Goal: Information Seeking & Learning: Learn about a topic

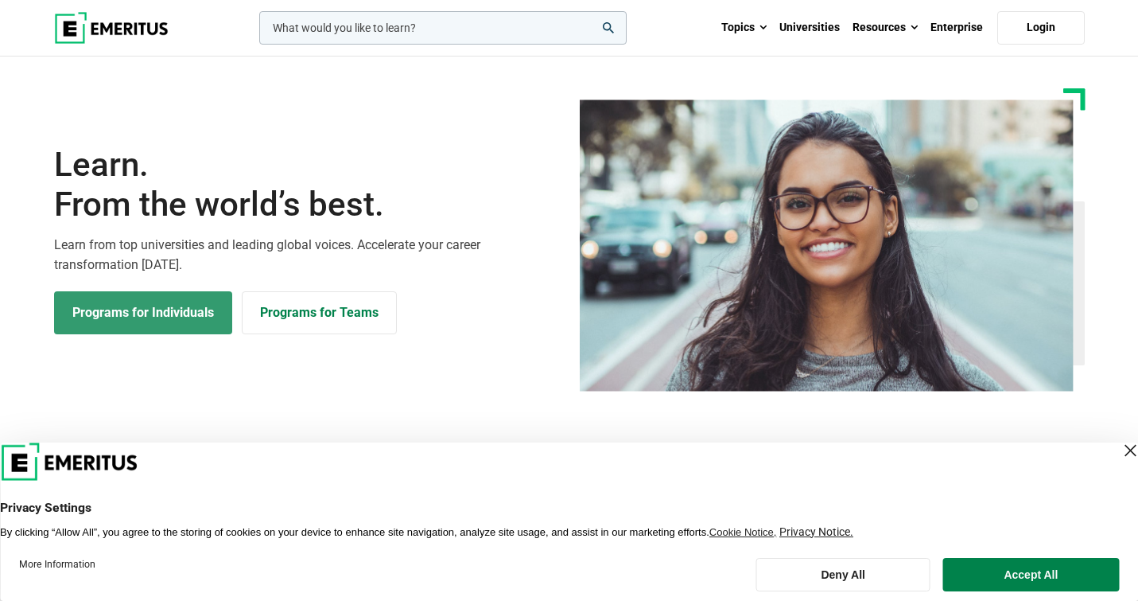
click at [126, 315] on link "Programs for Individuals" at bounding box center [143, 312] width 178 height 43
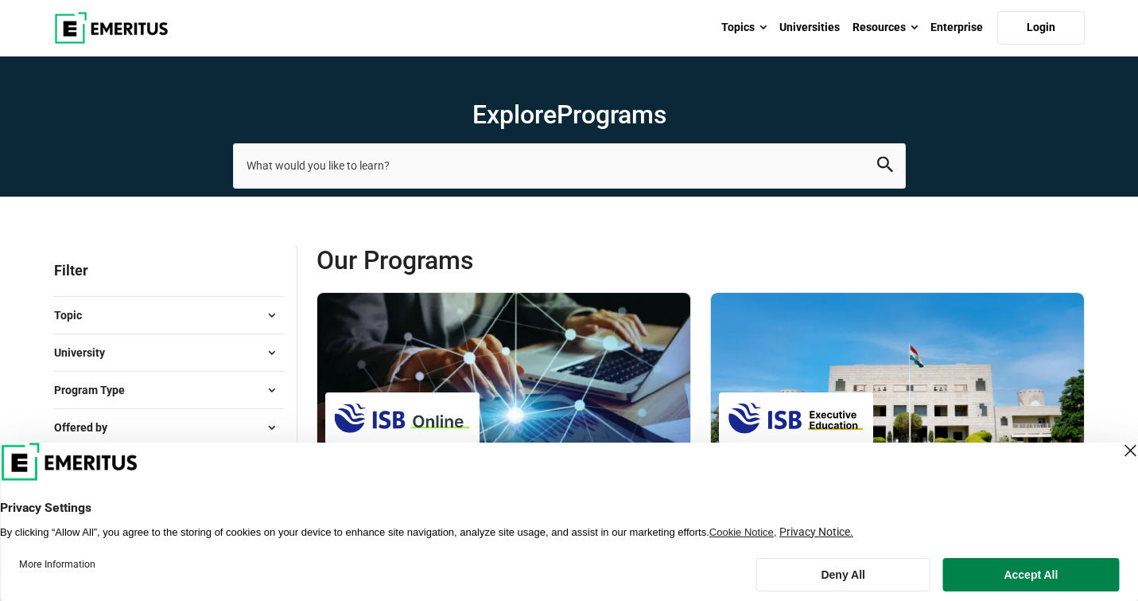
scroll to position [187, 0]
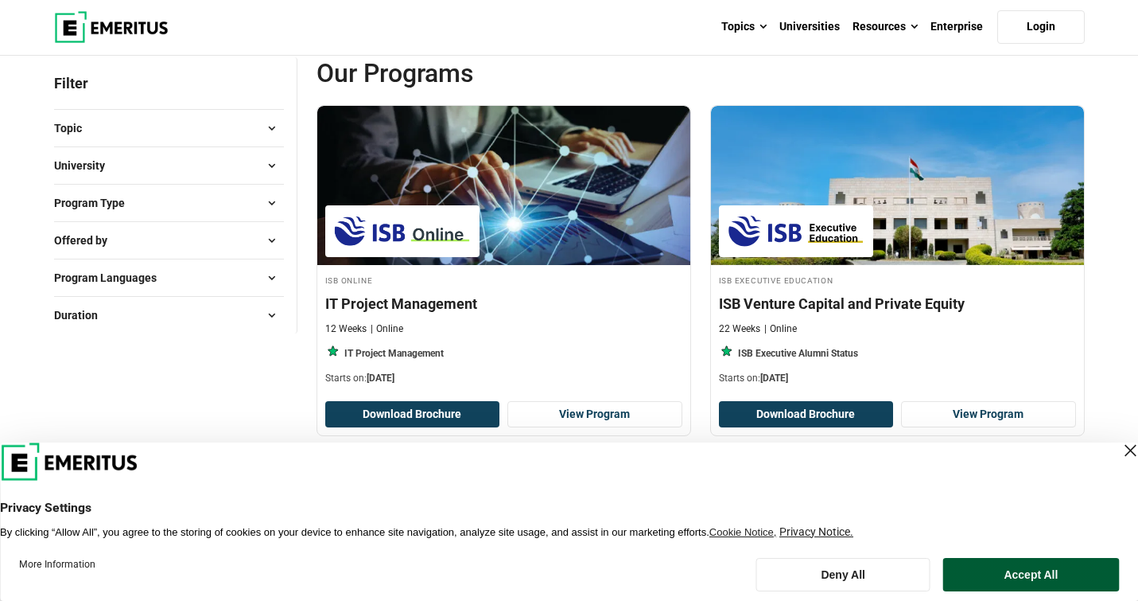
click at [1055, 570] on button "Accept All" at bounding box center [1032, 574] width 176 height 33
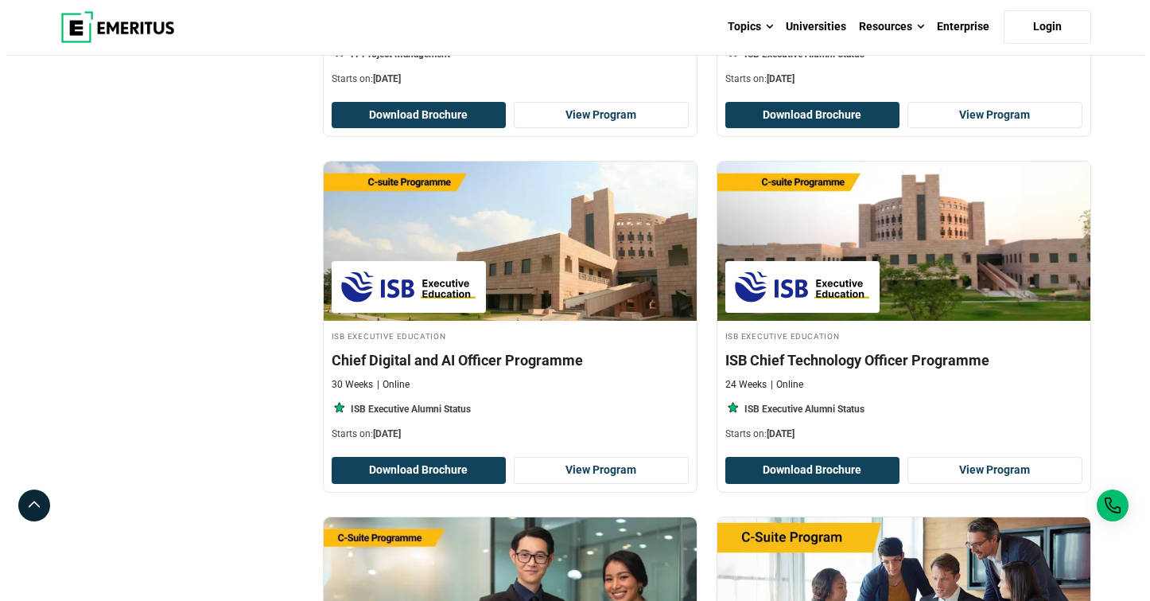
scroll to position [0, 0]
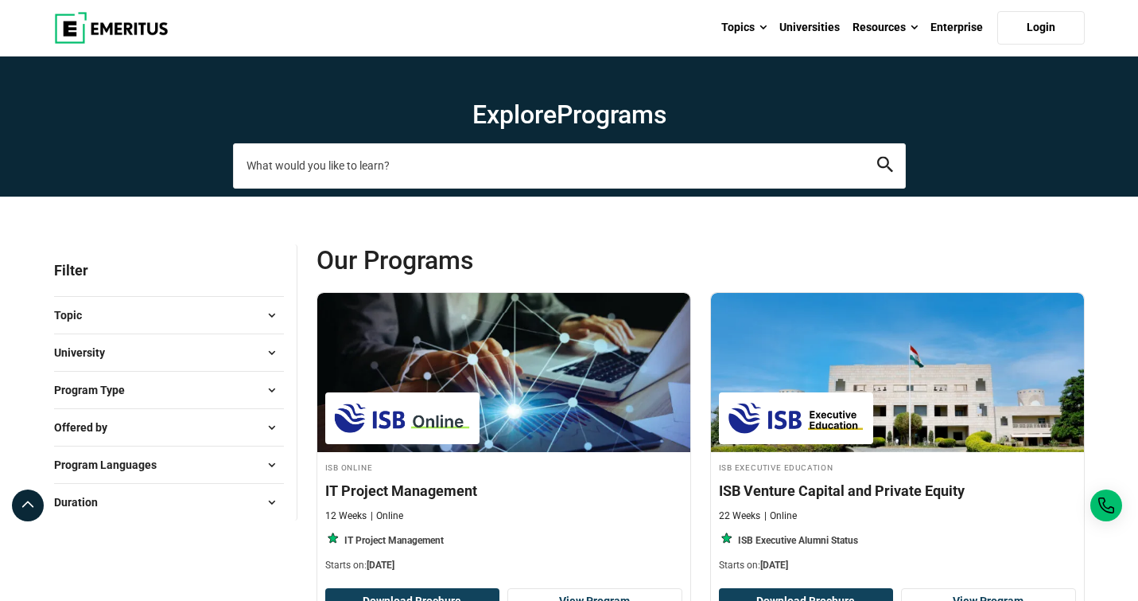
click at [360, 167] on input "search-page" at bounding box center [569, 165] width 673 height 45
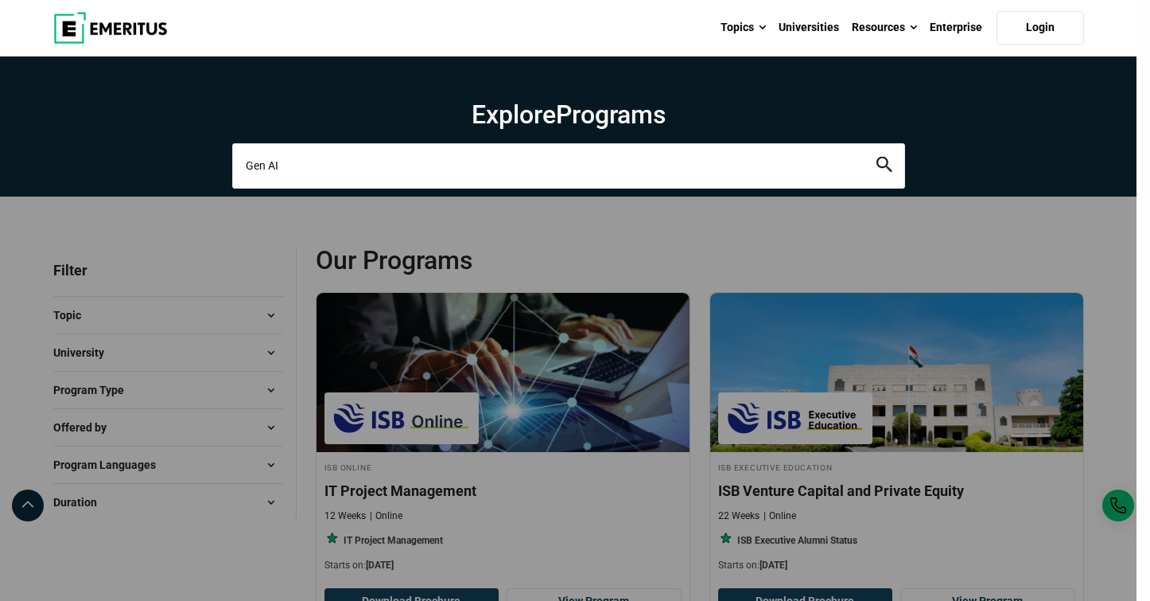
type input "Gen AI"
click at [877, 157] on button "search" at bounding box center [885, 166] width 16 height 18
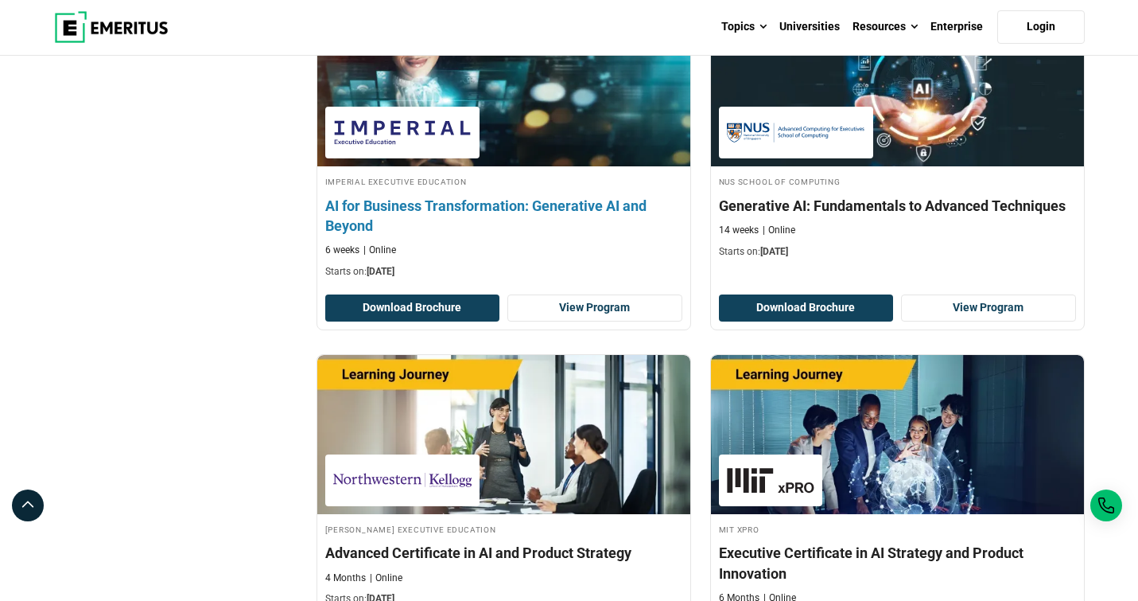
scroll to position [963, 0]
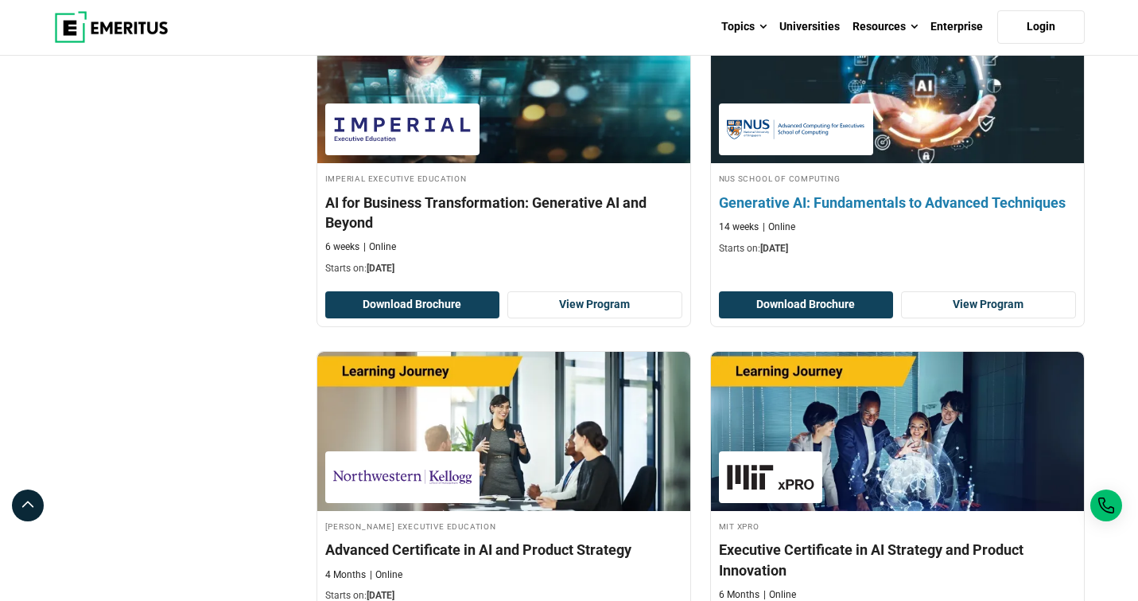
click at [938, 208] on h4 "Generative AI: Fundamentals to Advanced Techniques" at bounding box center [897, 203] width 357 height 20
